Goal: Contribute content: Add original content to the website for others to see

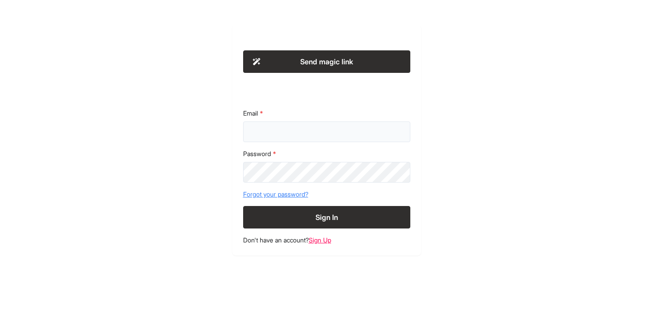
type input "**********"
click at [321, 212] on button "Sign In" at bounding box center [326, 217] width 167 height 22
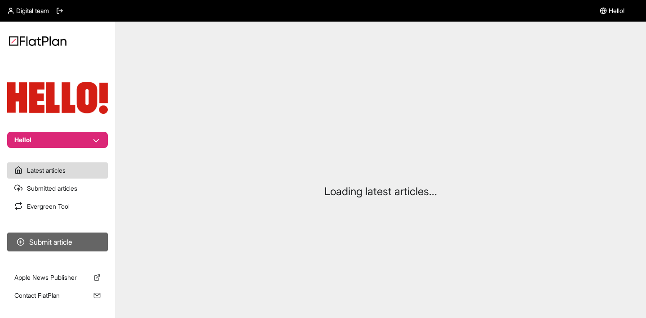
click at [72, 240] on button "Submit article" at bounding box center [57, 241] width 101 height 19
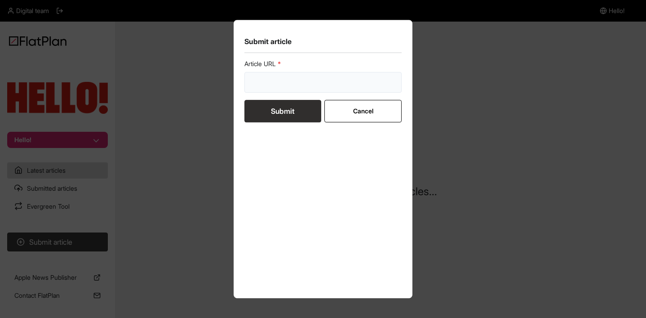
click at [295, 85] on input "url" at bounding box center [322, 82] width 157 height 21
paste input "https://www.hellomagazine.com/shopping/513609/mrs-hinch-shark-sale-reviewed/"
type input "https://www.hellomagazine.com/shopping/513609/mrs-hinch-shark-sale-reviewed/"
click at [281, 115] on button "Submit" at bounding box center [282, 111] width 77 height 22
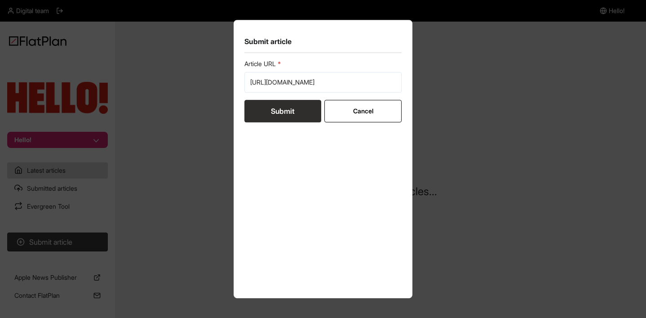
scroll to position [0, 0]
